Goal: Information Seeking & Learning: Learn about a topic

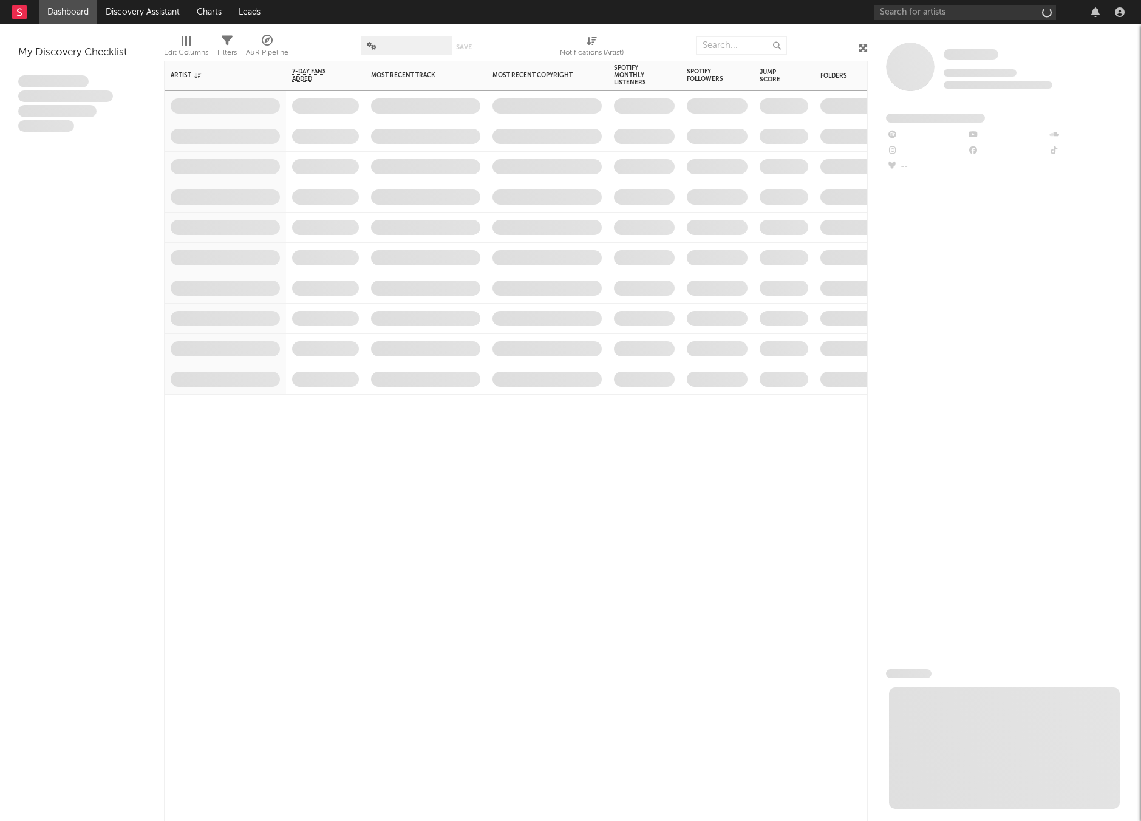
click at [547, 305] on span at bounding box center [546, 318] width 121 height 30
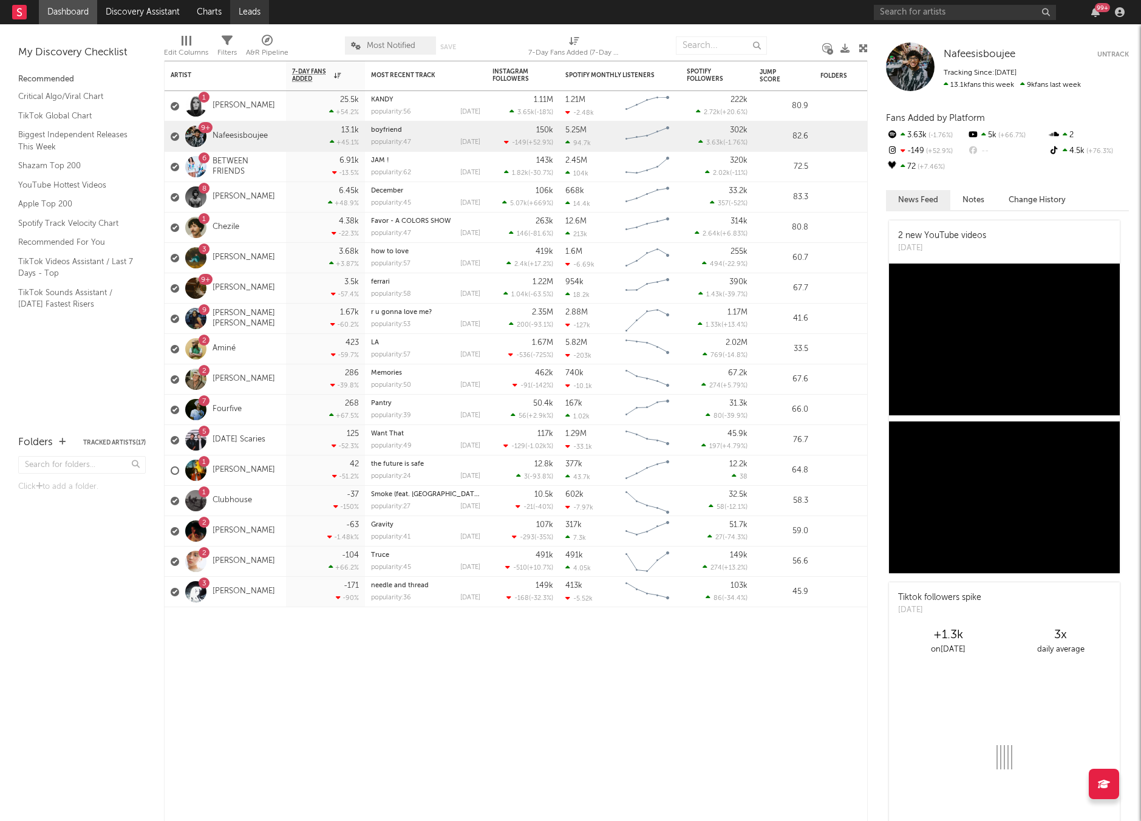
click at [249, 12] on link "Leads" at bounding box center [249, 12] width 39 height 24
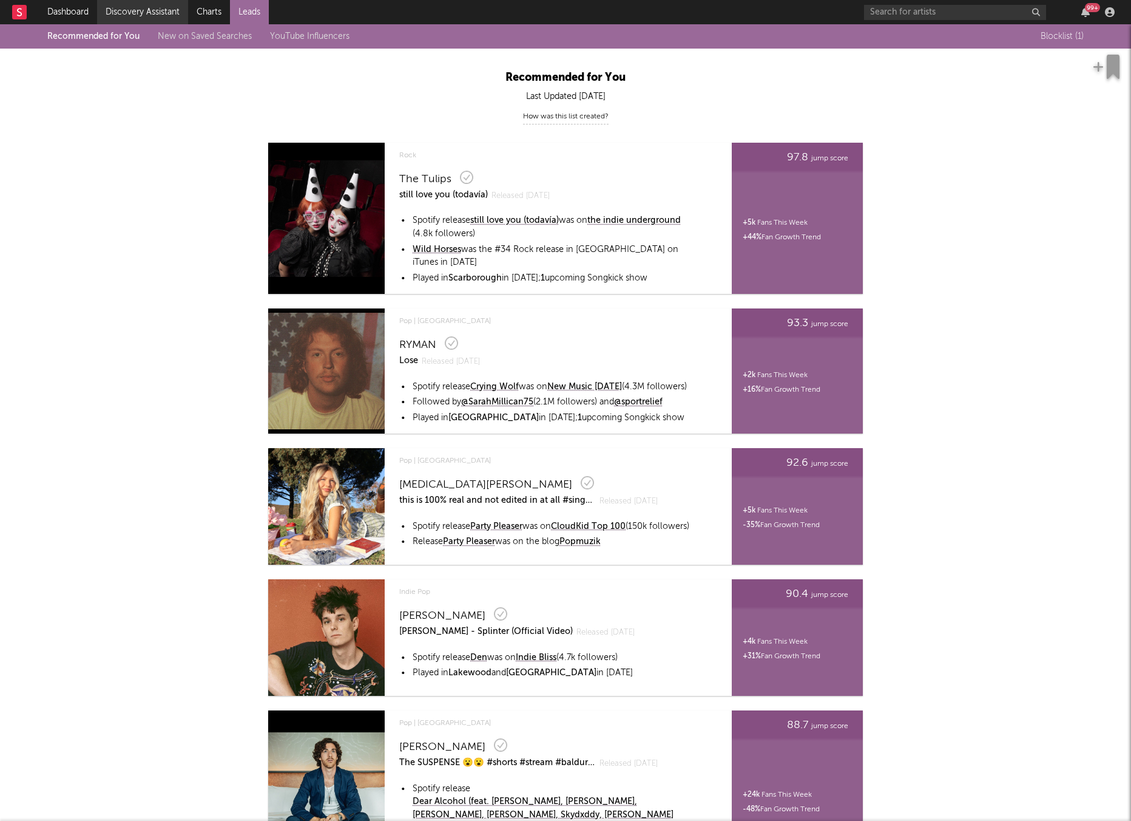
click at [123, 13] on link "Discovery Assistant" at bounding box center [142, 12] width 91 height 24
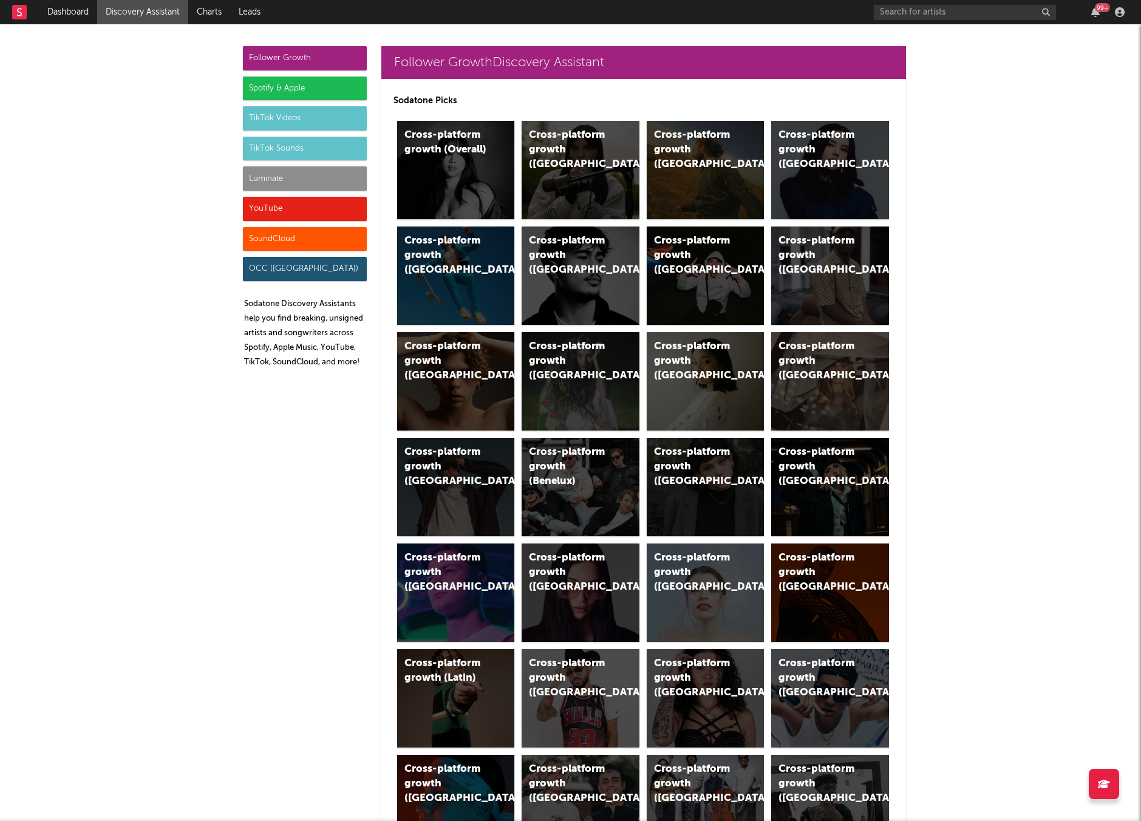
click at [285, 174] on div "Luminate" at bounding box center [305, 178] width 124 height 24
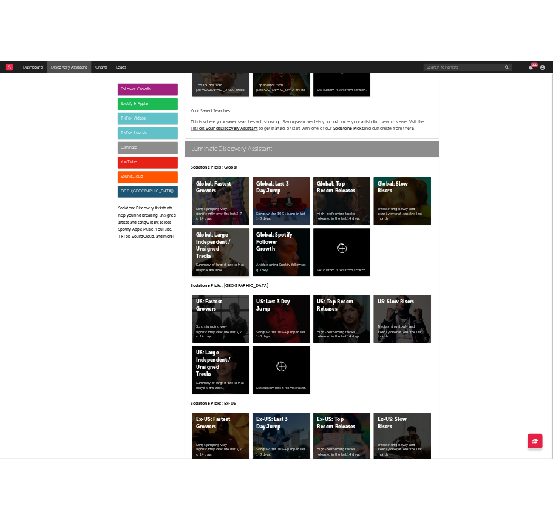
scroll to position [5318, 0]
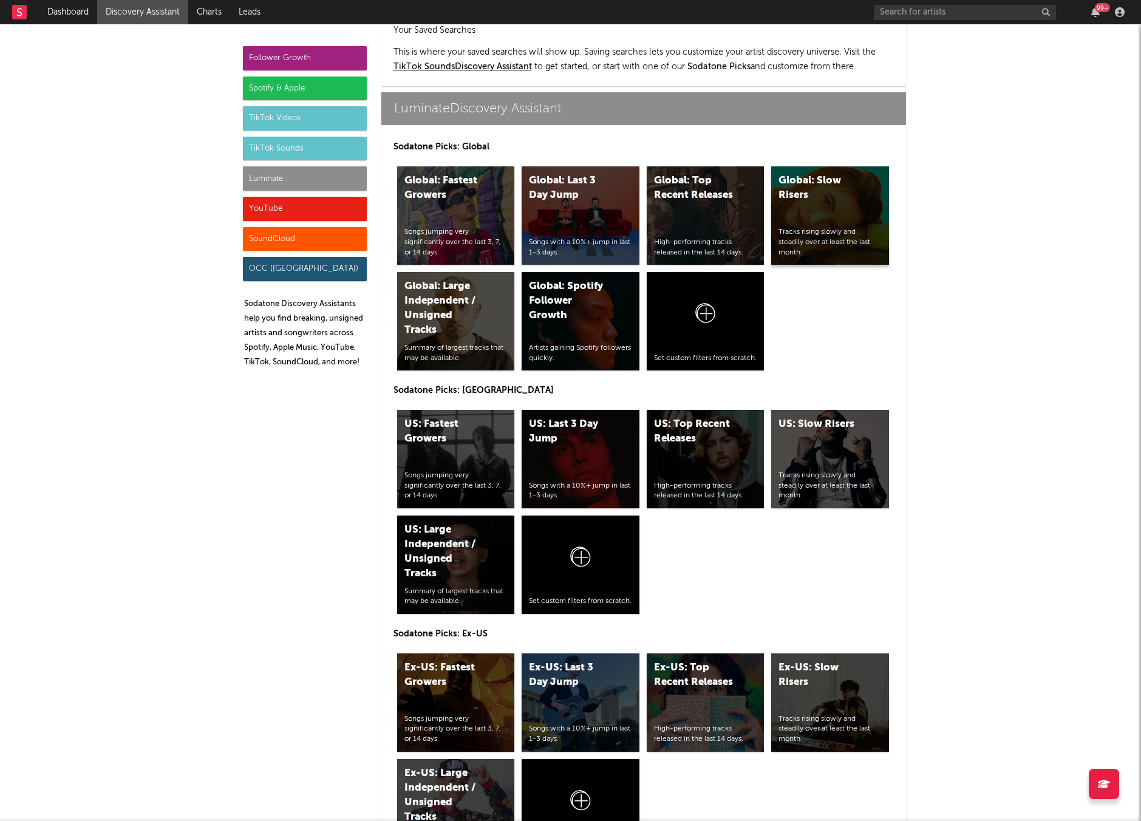
click at [800, 181] on div "Global: Slow Risers Tracks rising slowly and steadily over at least the last mo…" at bounding box center [830, 215] width 118 height 98
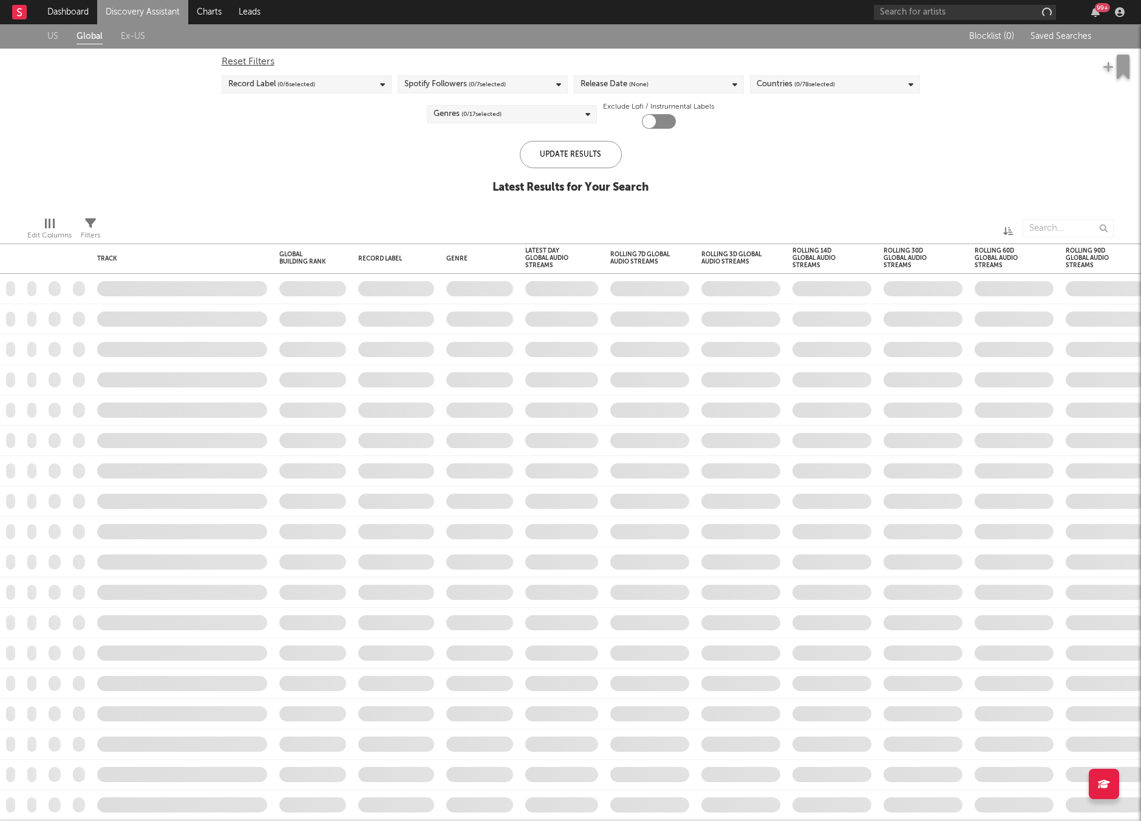
checkbox input "true"
